Goal: Information Seeking & Learning: Learn about a topic

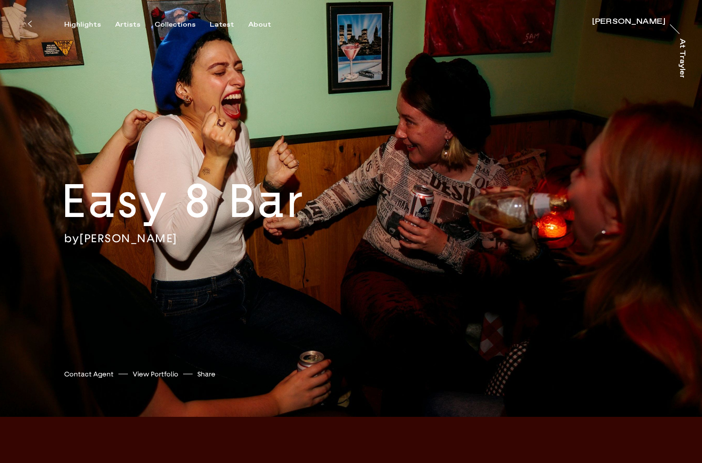
click at [172, 242] on link "[PERSON_NAME]" at bounding box center [128, 238] width 98 height 14
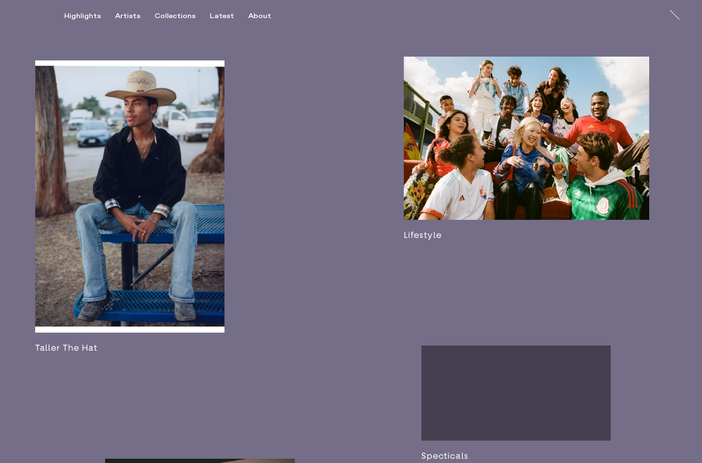
scroll to position [1195, 0]
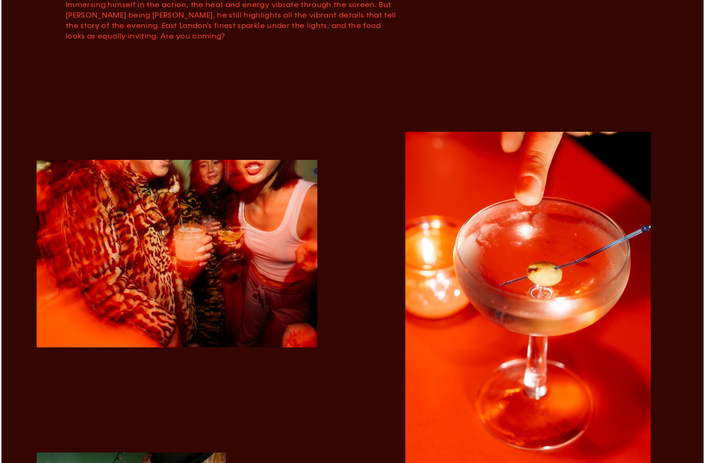
scroll to position [618, 0]
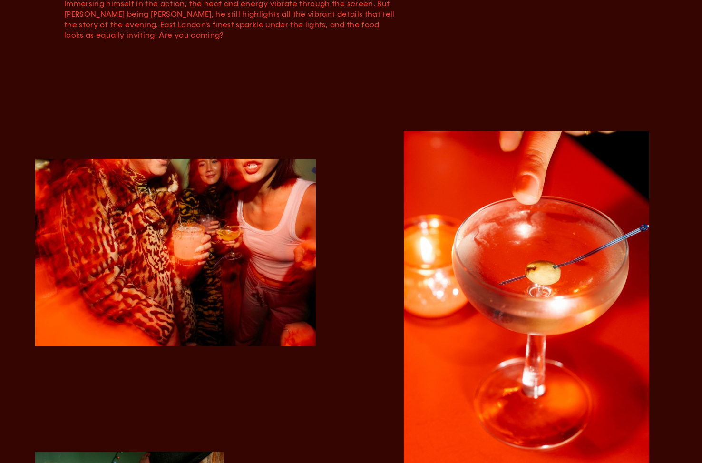
click at [492, 228] on img "button" at bounding box center [527, 315] width 246 height 369
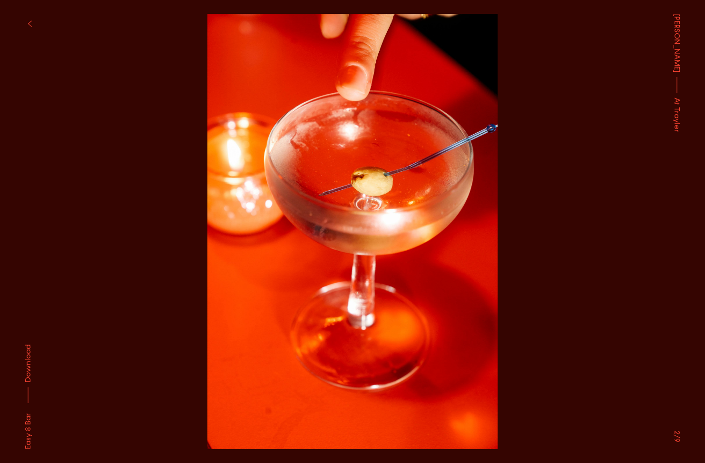
click at [115, 67] on button at bounding box center [176, 116] width 353 height 232
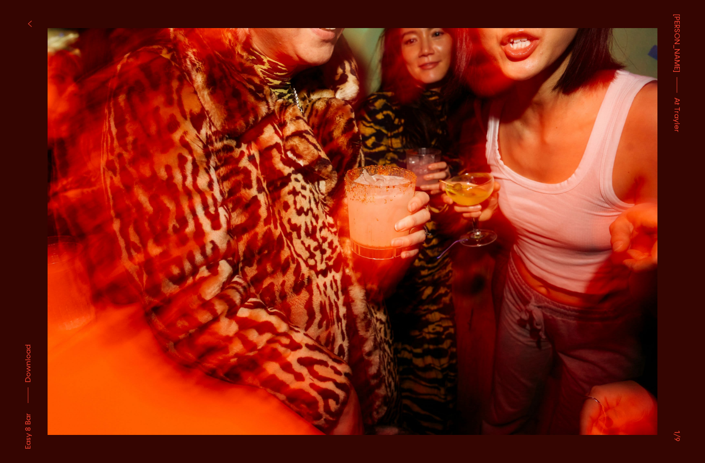
click at [30, 23] on icon "button" at bounding box center [30, 24] width 4 height 8
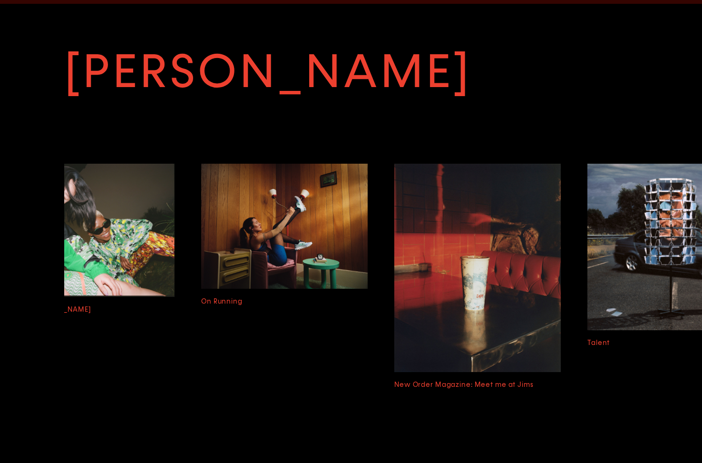
scroll to position [0, 252]
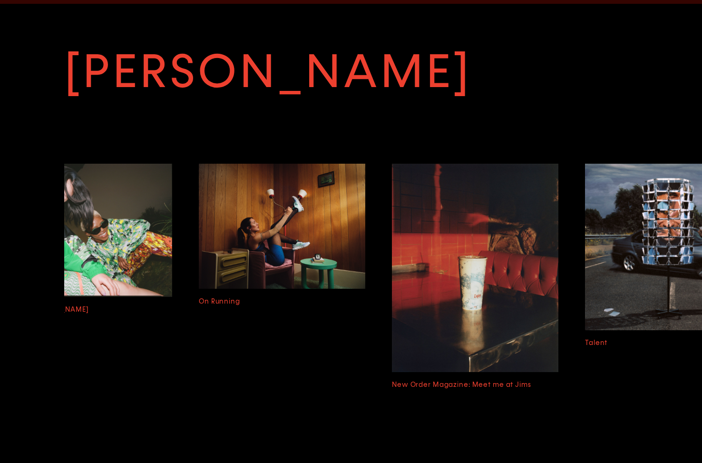
click at [490, 231] on img at bounding box center [475, 268] width 167 height 208
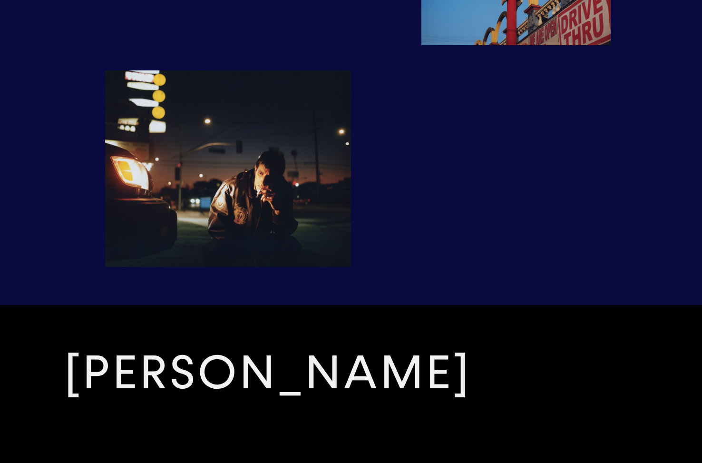
scroll to position [1681, 0]
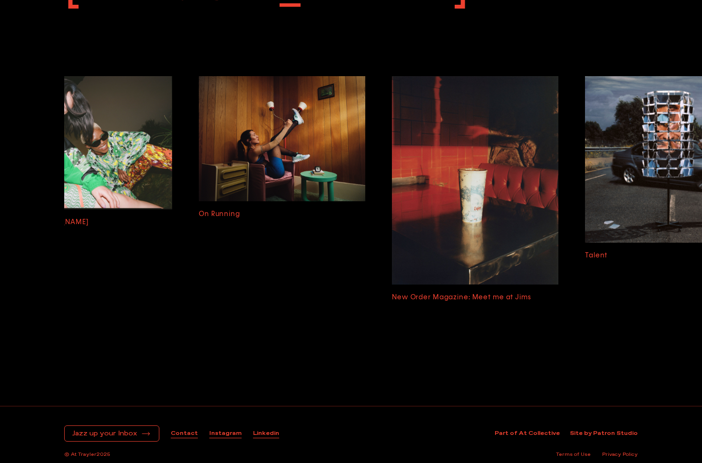
scroll to position [2462, 0]
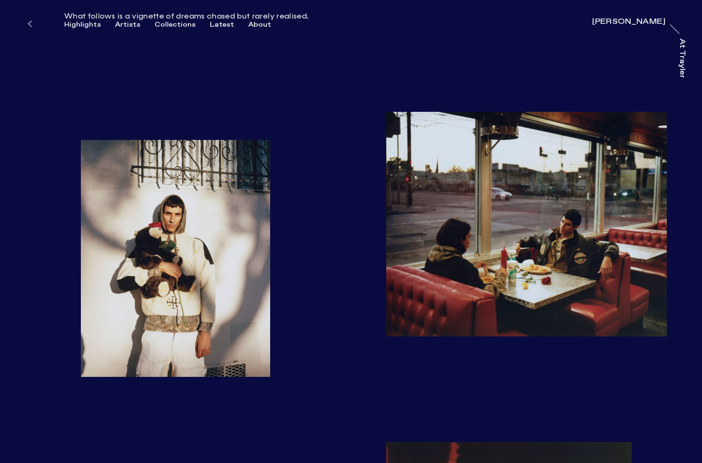
scroll to position [1040, 0]
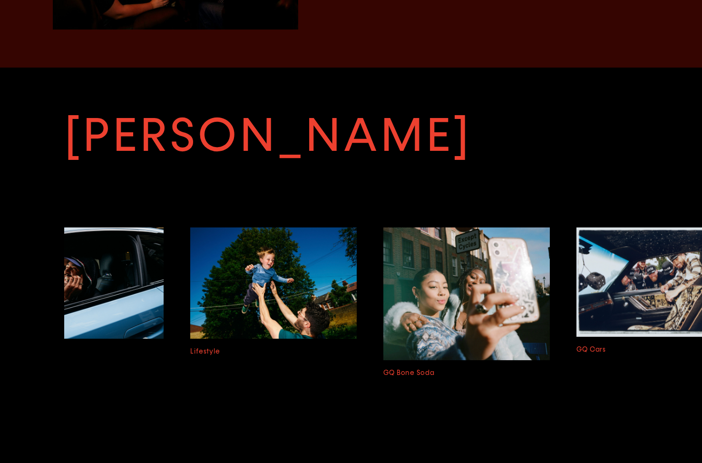
scroll to position [0, 1021]
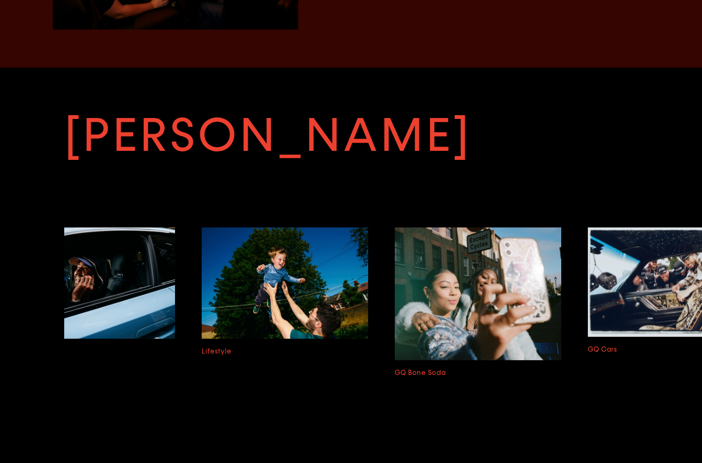
click at [265, 277] on img at bounding box center [285, 282] width 167 height 111
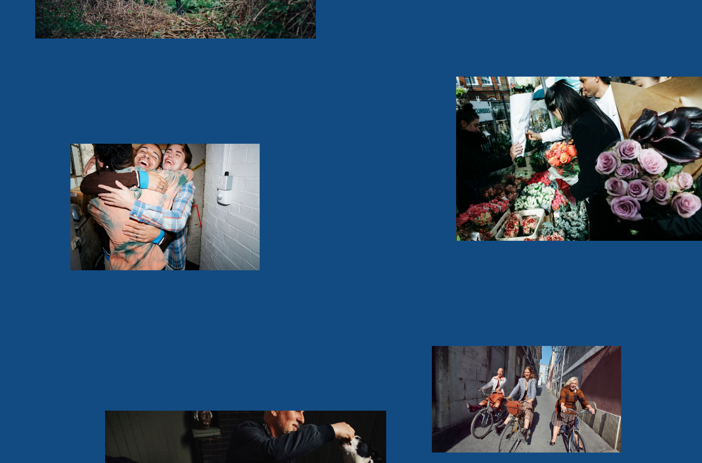
scroll to position [2175, 0]
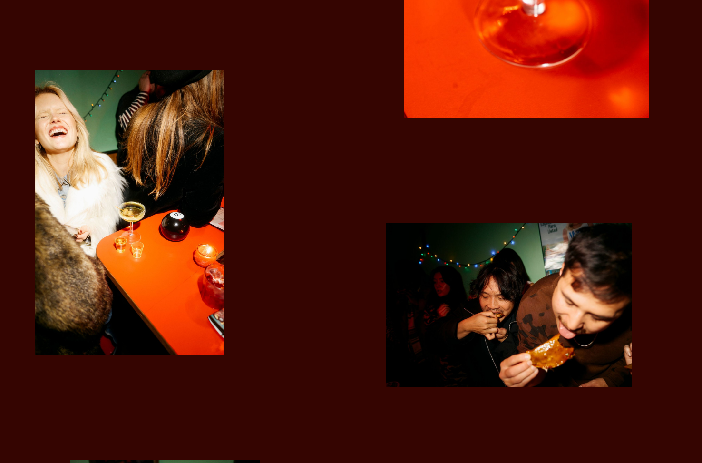
scroll to position [991, 0]
